Goal: Task Accomplishment & Management: Manage account settings

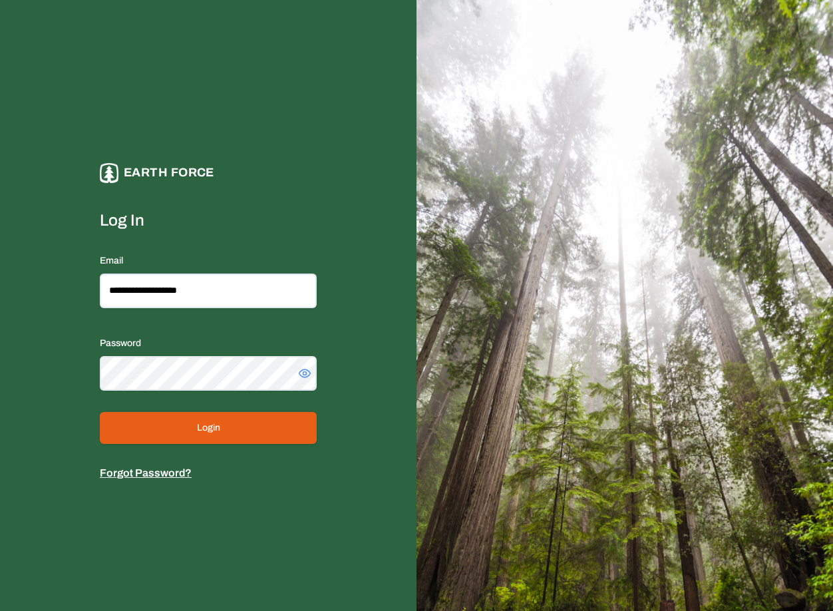
click at [196, 442] on button "Login" at bounding box center [208, 428] width 217 height 32
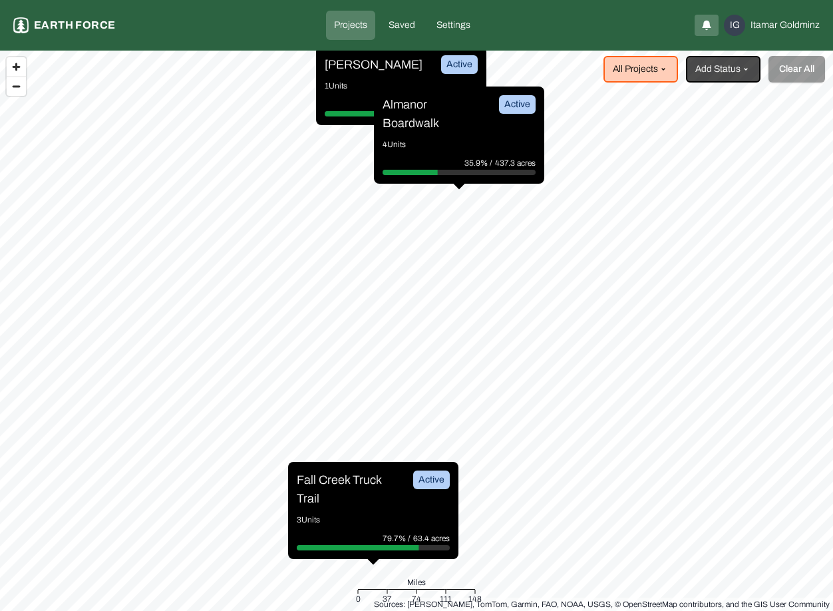
click at [369, 67] on p "[PERSON_NAME]" at bounding box center [374, 64] width 98 height 19
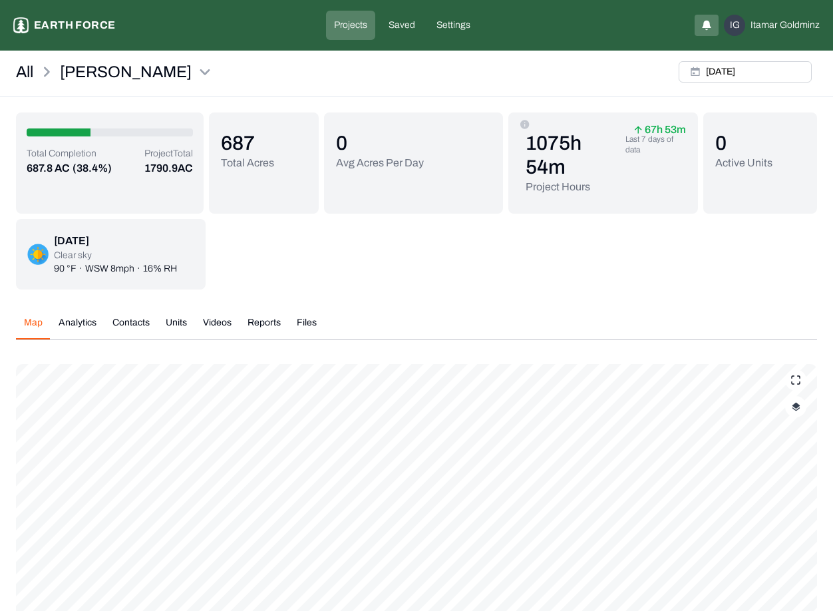
click at [785, 28] on html "[PERSON_NAME] Earth force Projects Saved Settings IG [PERSON_NAME] All [PERSON_…" at bounding box center [416, 419] width 833 height 838
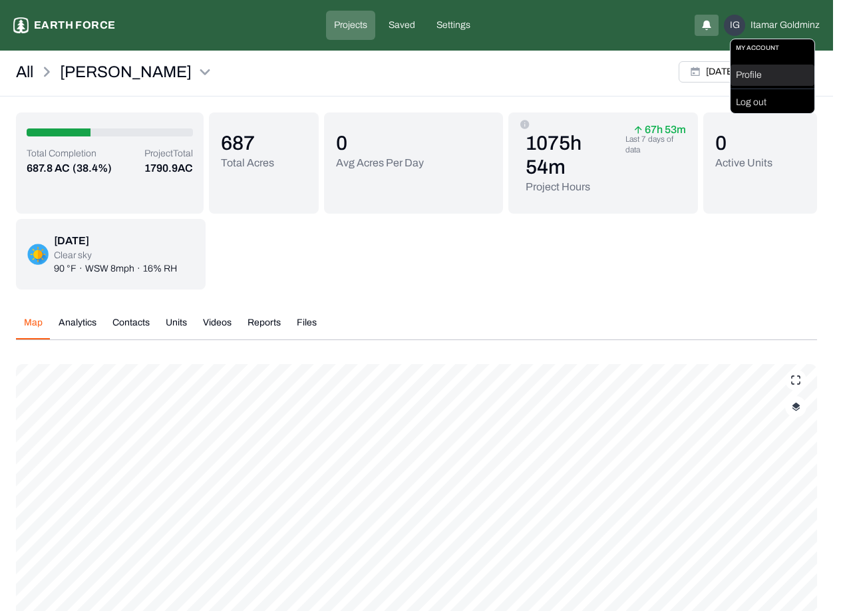
click at [745, 74] on div "Profile" at bounding box center [773, 75] width 84 height 21
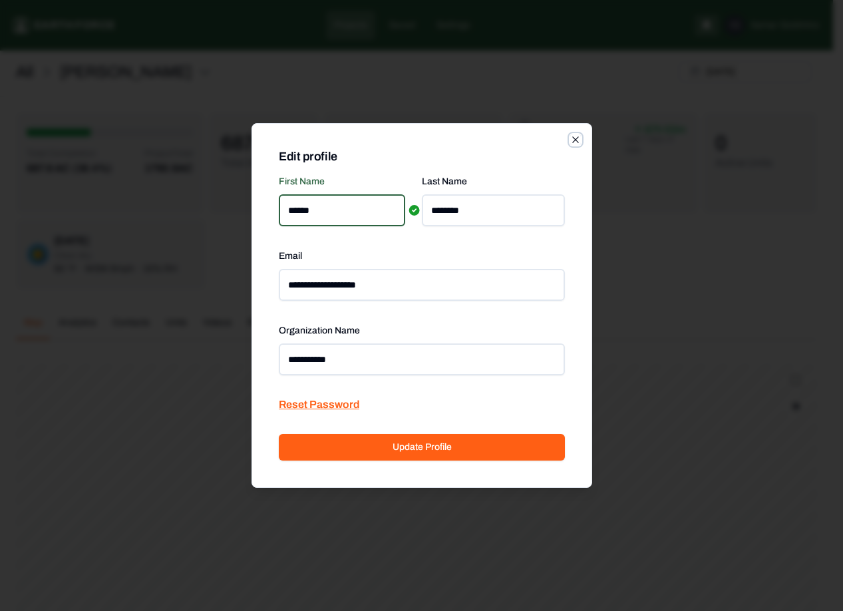
click at [573, 140] on icon "button" at bounding box center [575, 139] width 11 height 11
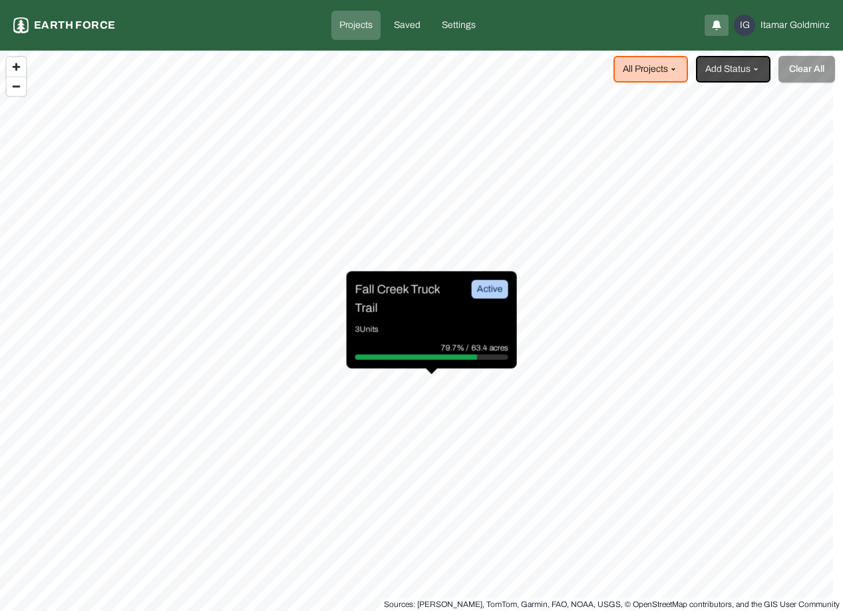
click at [794, 29] on html "Projects Earth force Projects Saved Settings IG [PERSON_NAME] All Projects Add …" at bounding box center [421, 305] width 843 height 611
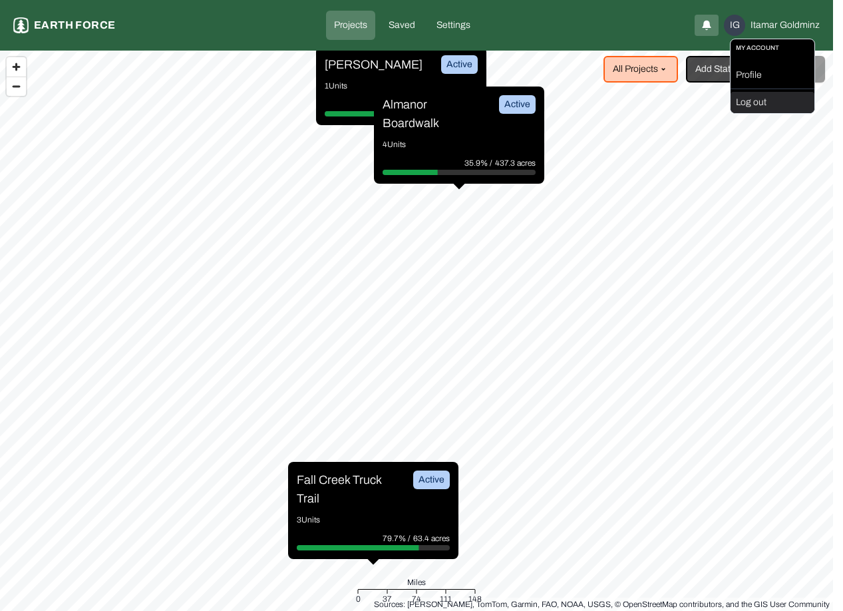
click at [778, 100] on div "Log out" at bounding box center [773, 102] width 84 height 21
